Goal: Information Seeking & Learning: Learn about a topic

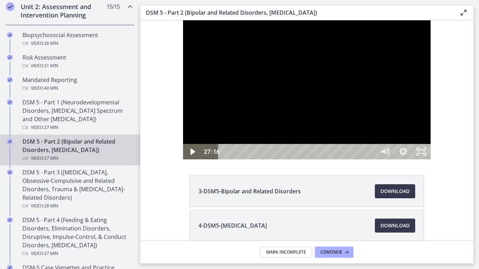
click at [324, 137] on div at bounding box center [306, 89] width 247 height 139
drag, startPoint x: 140, startPoint y: 20, endPoint x: 324, endPoint y: 137, distance: 218.0
click at [324, 137] on div at bounding box center [306, 89] width 247 height 139
click at [425, 154] on rect "Unfullscreen" at bounding box center [421, 152] width 7 height 4
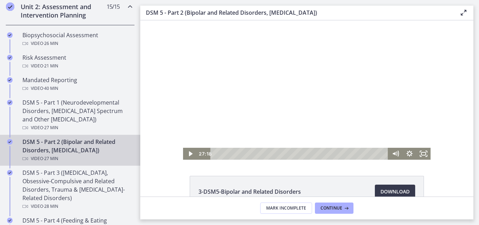
click at [285, 60] on div at bounding box center [306, 89] width 247 height 139
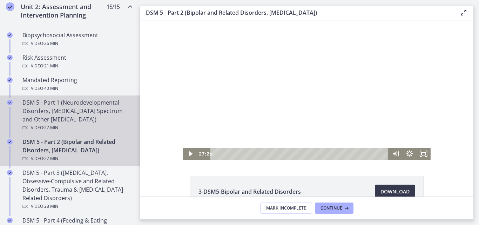
click at [103, 112] on div "DSM 5 - Part 1 (Neurodevelopmental Disorders, [MEDICAL_DATA] Spectrum and Other…" at bounding box center [76, 115] width 109 height 34
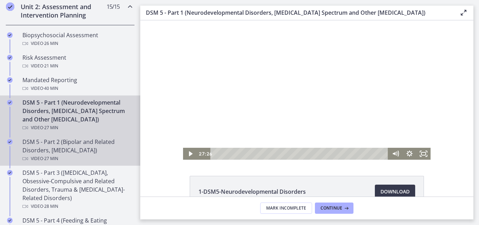
click at [66, 151] on div "DSM 5 - Part 2 (Bipolar and Related Disorders, [MEDICAL_DATA]) Video · 27 min" at bounding box center [76, 149] width 109 height 25
